Goal: Navigation & Orientation: Find specific page/section

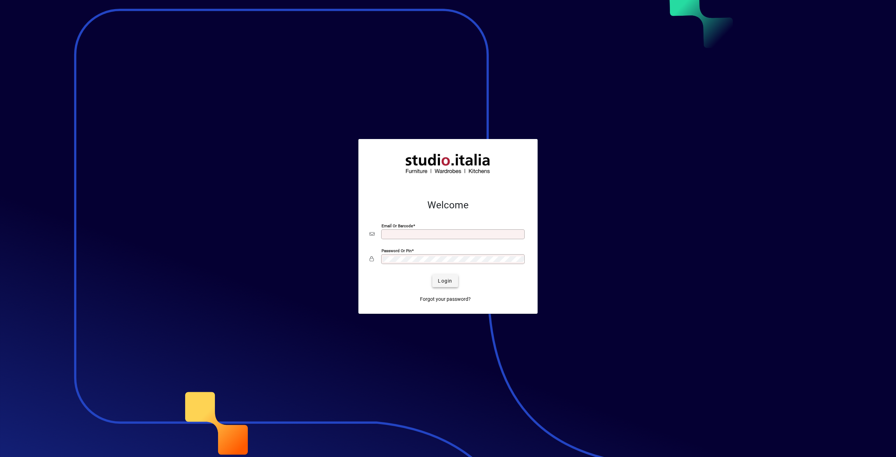
type input "**********"
click at [451, 284] on span "Login" at bounding box center [445, 280] width 14 height 7
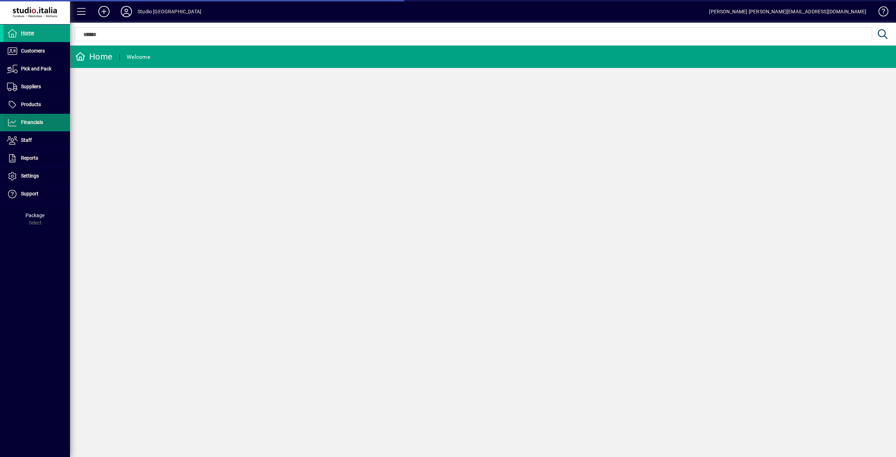
click at [24, 121] on span "Financials" at bounding box center [32, 122] width 22 height 6
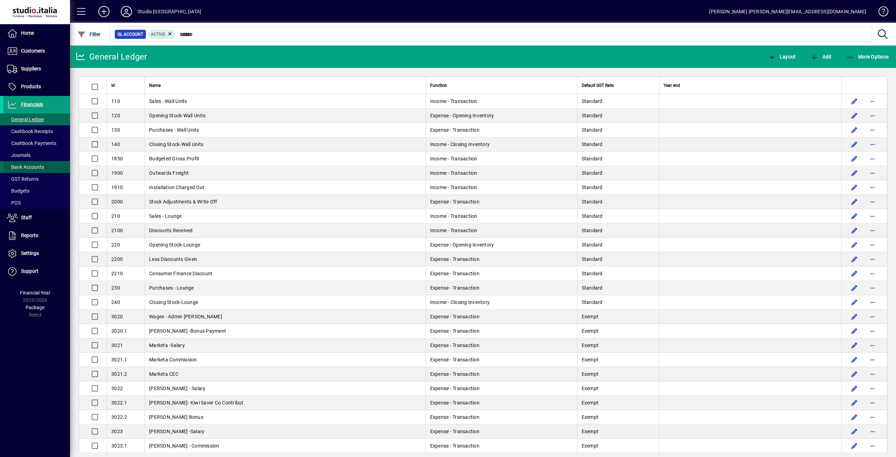
click at [33, 165] on span "Bank Accounts" at bounding box center [25, 167] width 37 height 6
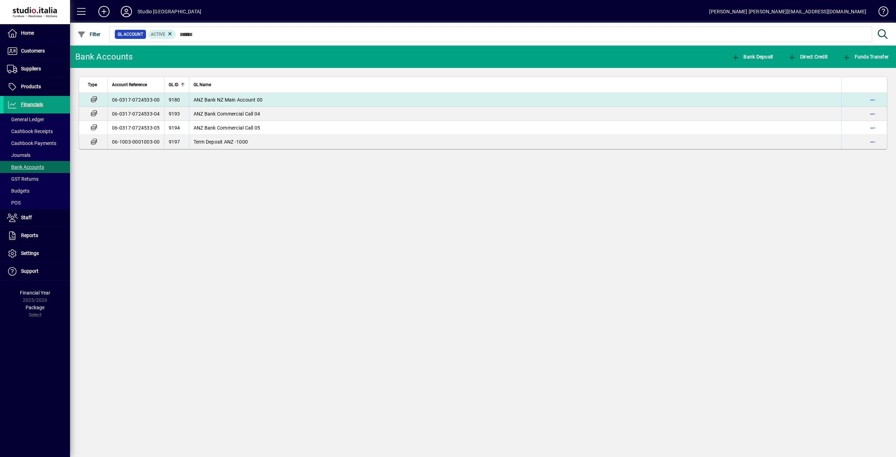
click at [143, 99] on td "06-0317-0724533-00" at bounding box center [135, 100] width 57 height 14
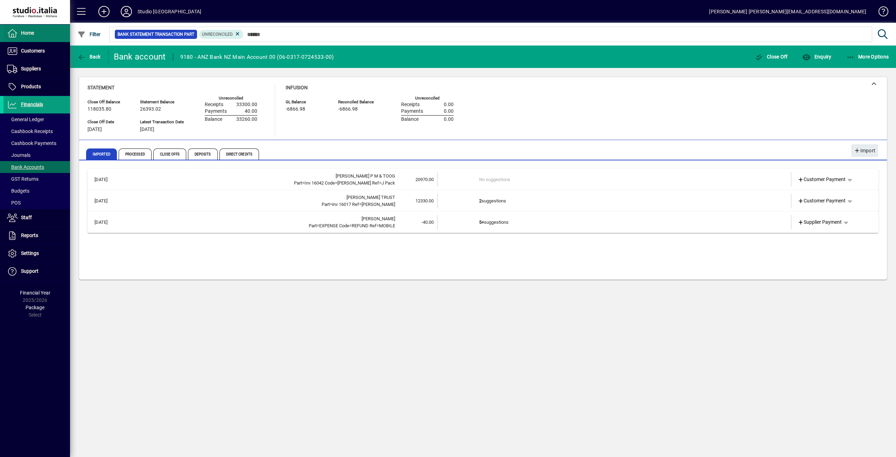
click at [23, 35] on span "Home" at bounding box center [27, 33] width 13 height 6
